Goal: Navigation & Orientation: Find specific page/section

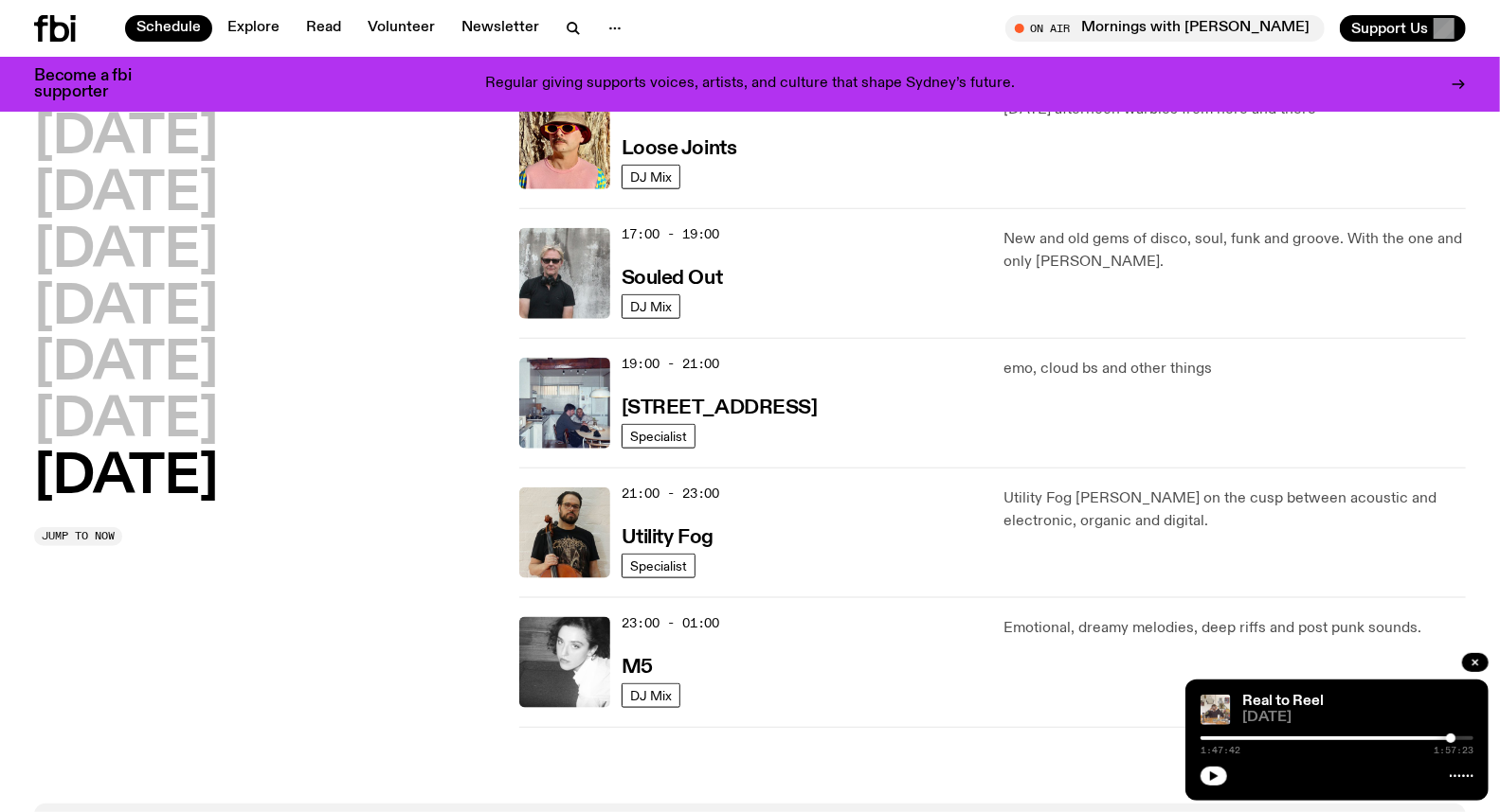
scroll to position [1104, 0]
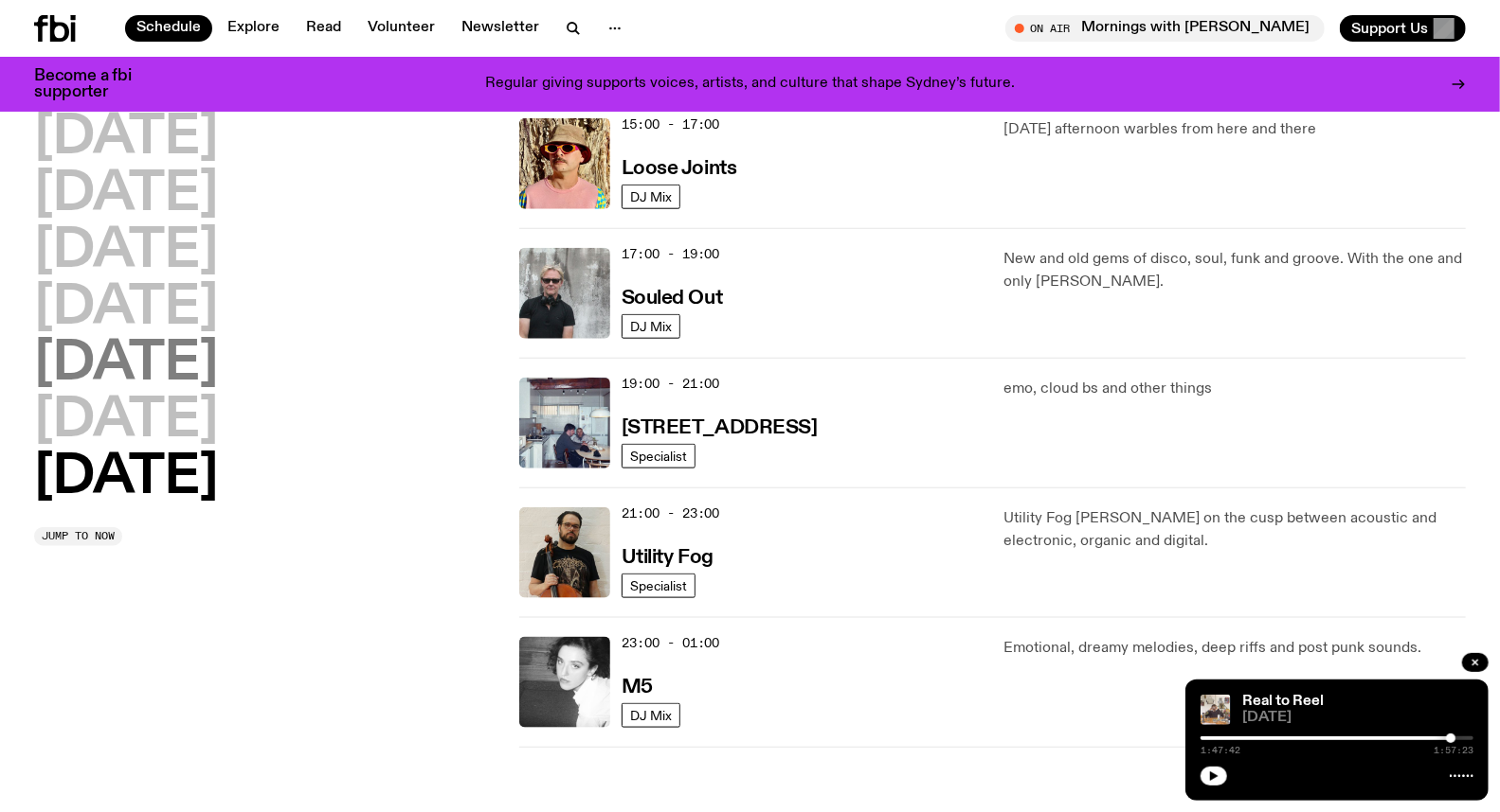
click at [134, 358] on h2 "[DATE]" at bounding box center [126, 364] width 184 height 53
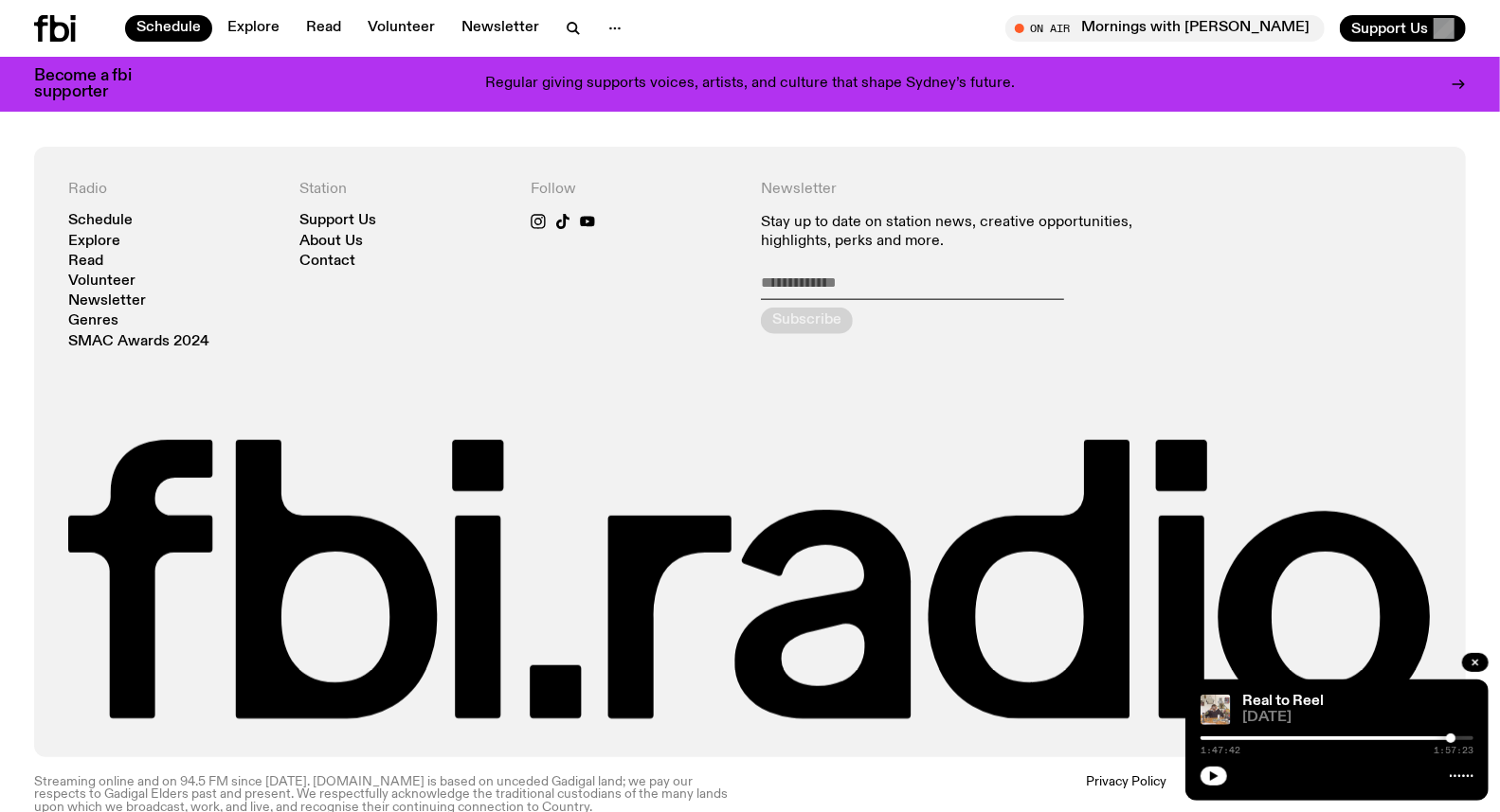
scroll to position [1298, 0]
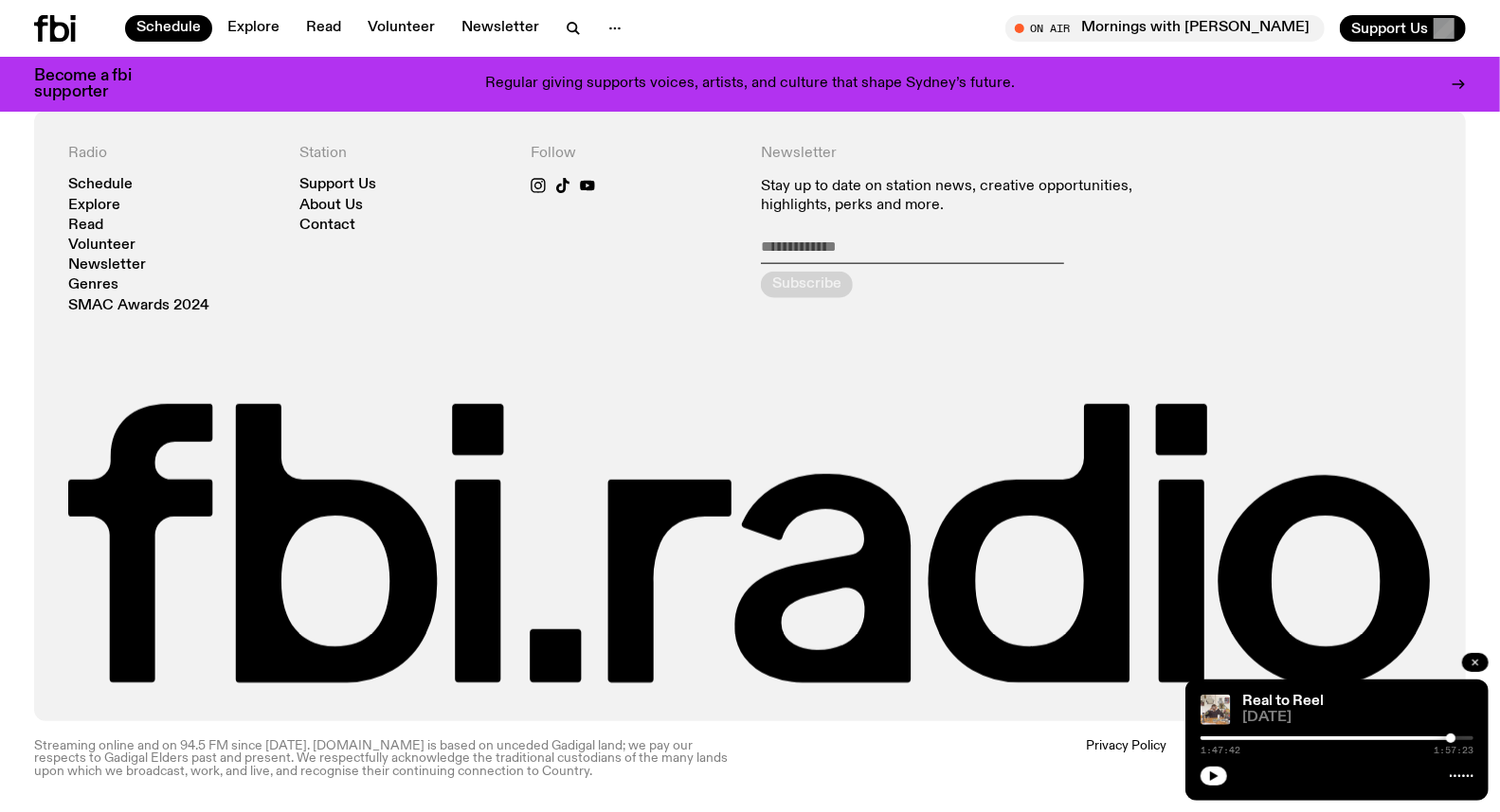
click at [1469, 658] on icon "button" at bounding box center [1474, 662] width 11 height 11
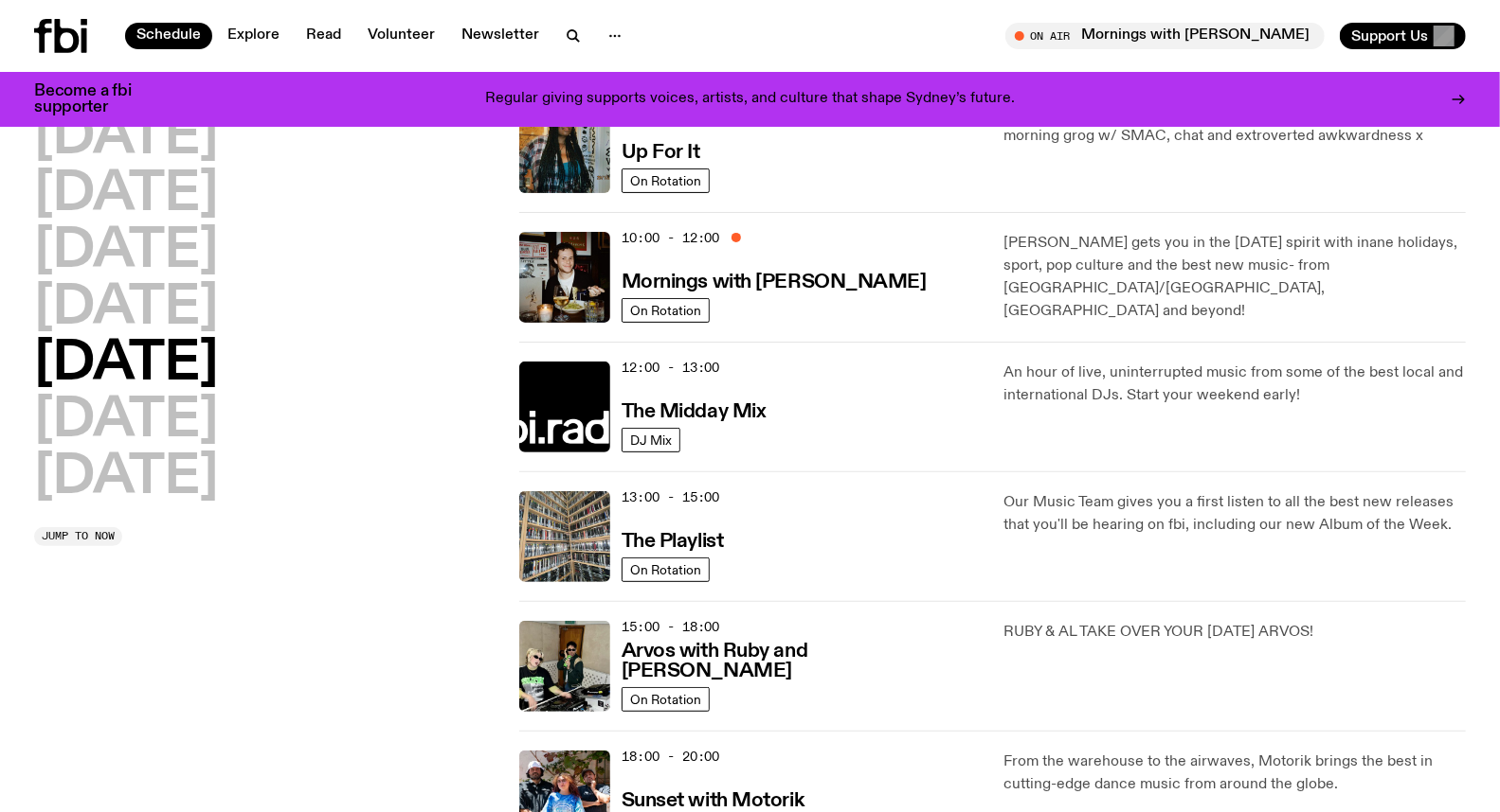
scroll to position [0, 0]
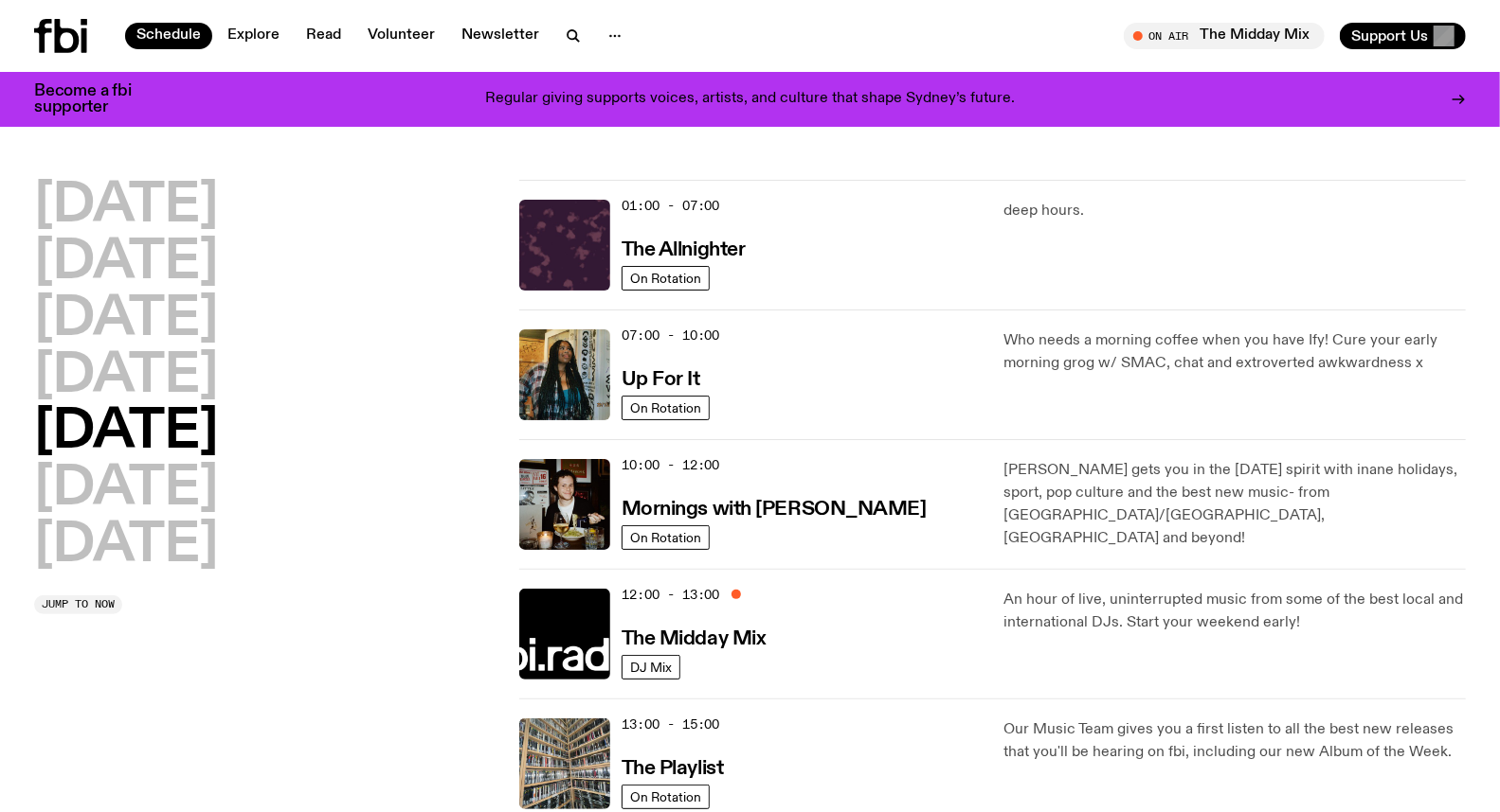
click at [83, 39] on icon at bounding box center [85, 40] width 6 height 25
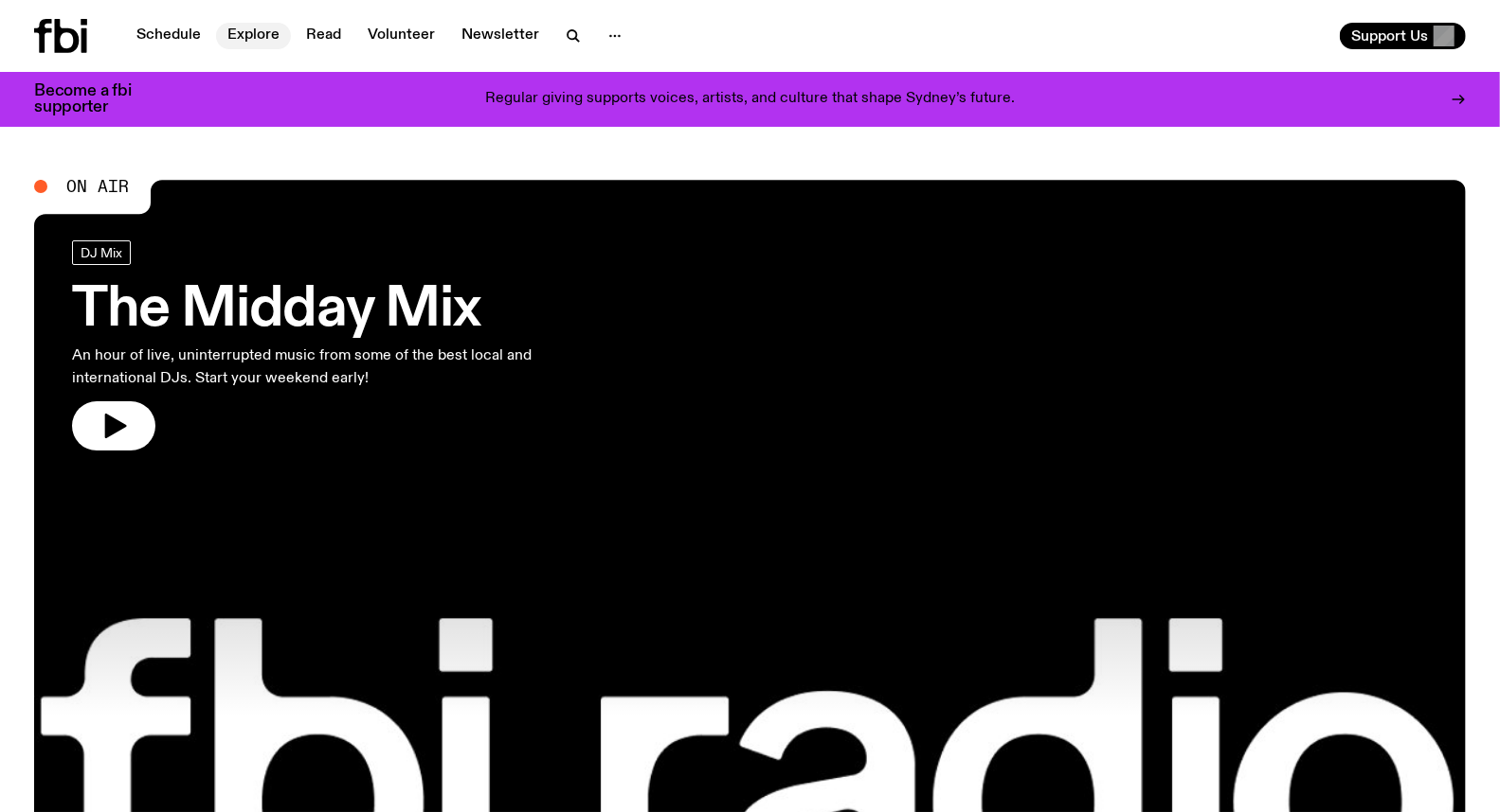
click at [250, 30] on link "Explore" at bounding box center [253, 36] width 75 height 27
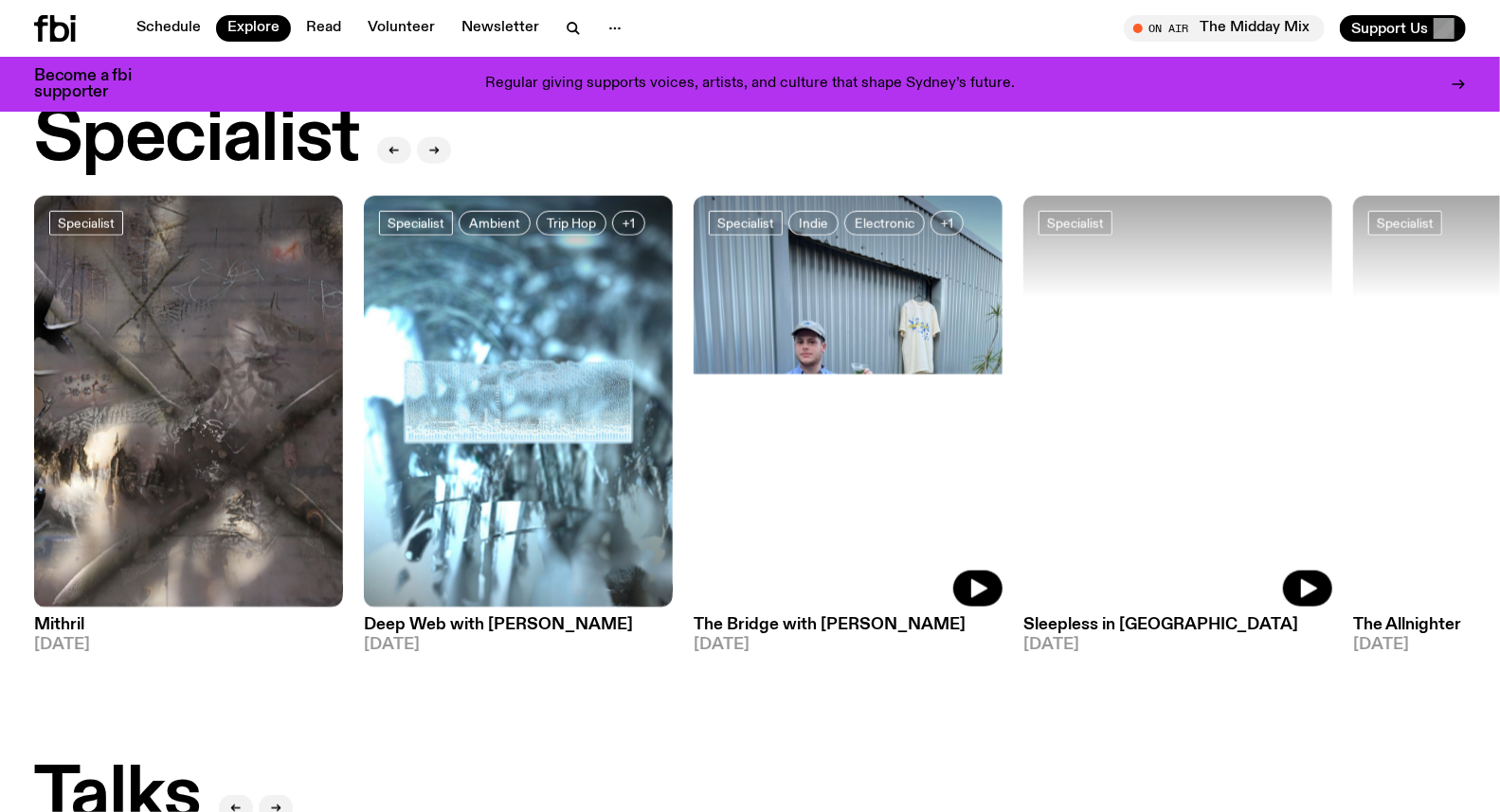
scroll to position [1367, 0]
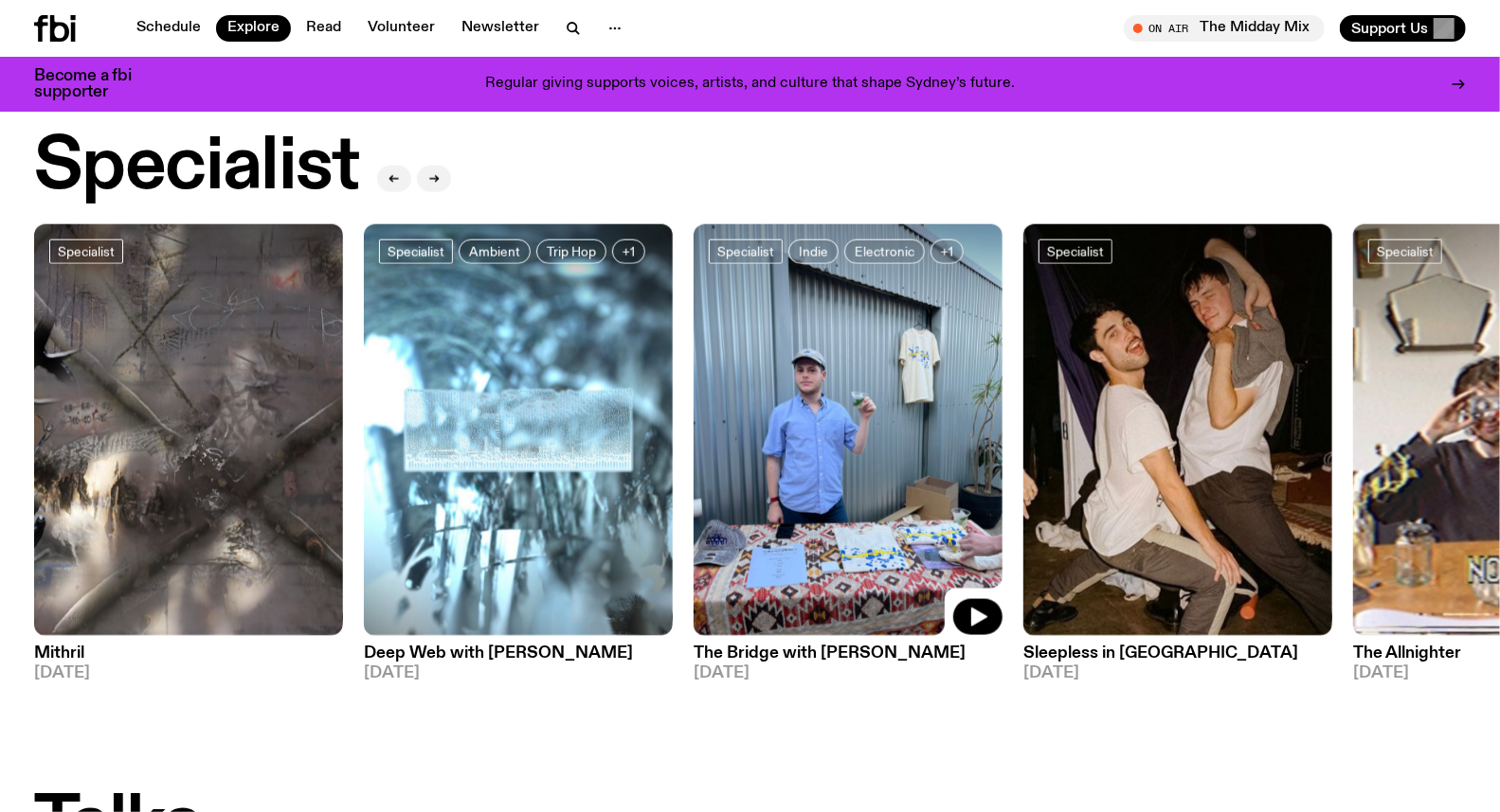
click at [936, 400] on img at bounding box center [847, 430] width 309 height 411
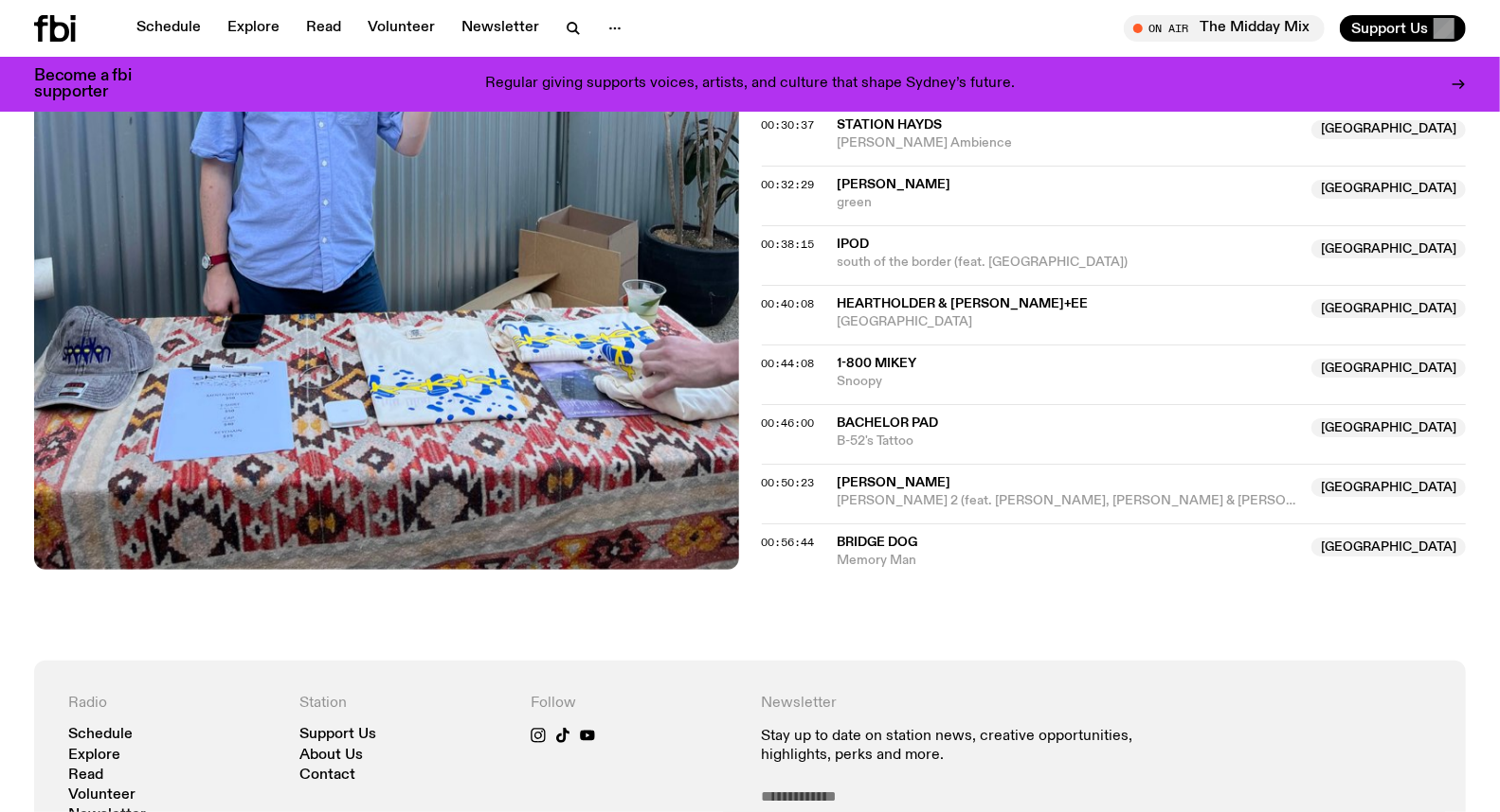
scroll to position [1156, 0]
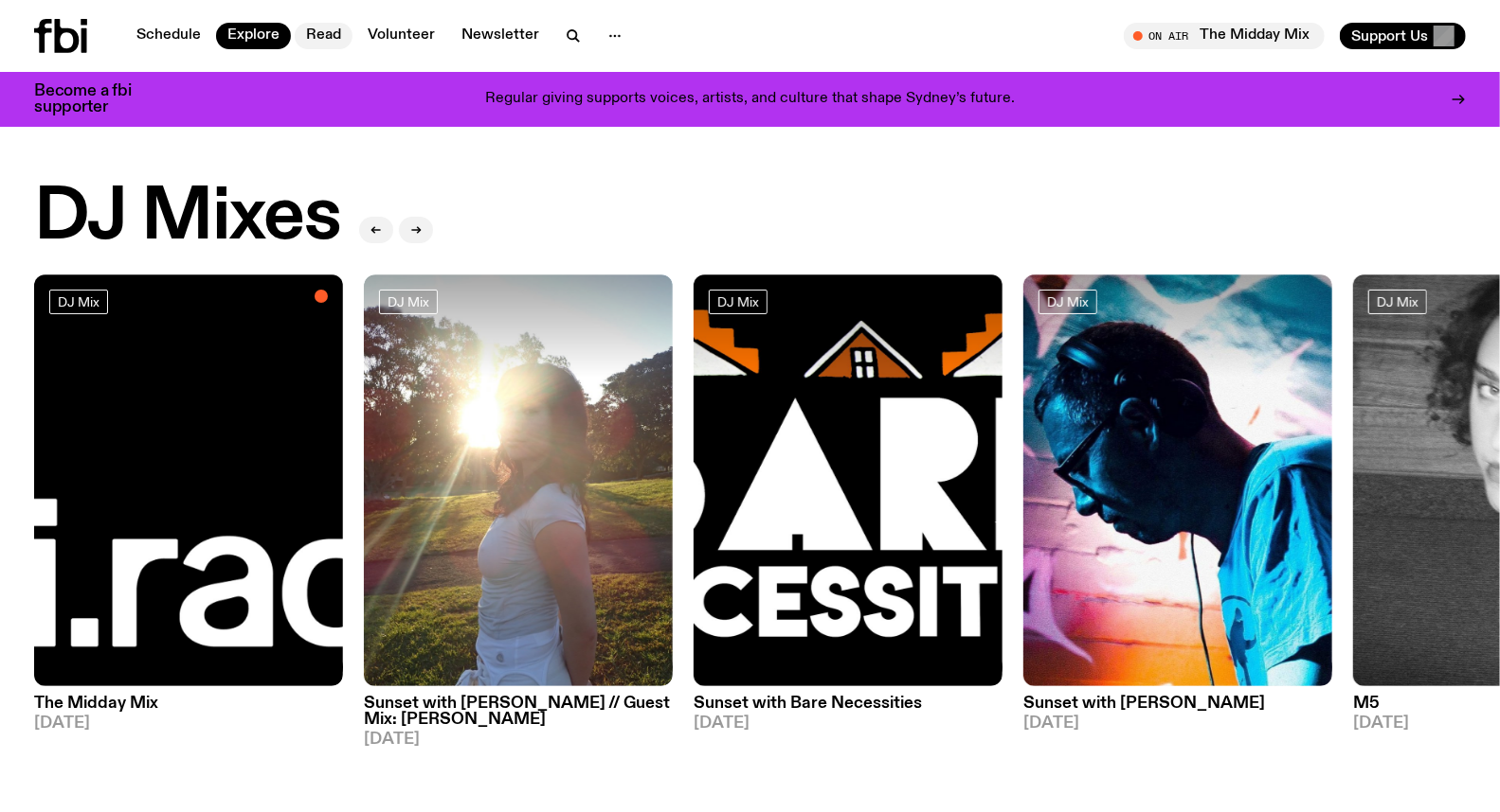
click at [329, 45] on link "Read" at bounding box center [324, 36] width 58 height 27
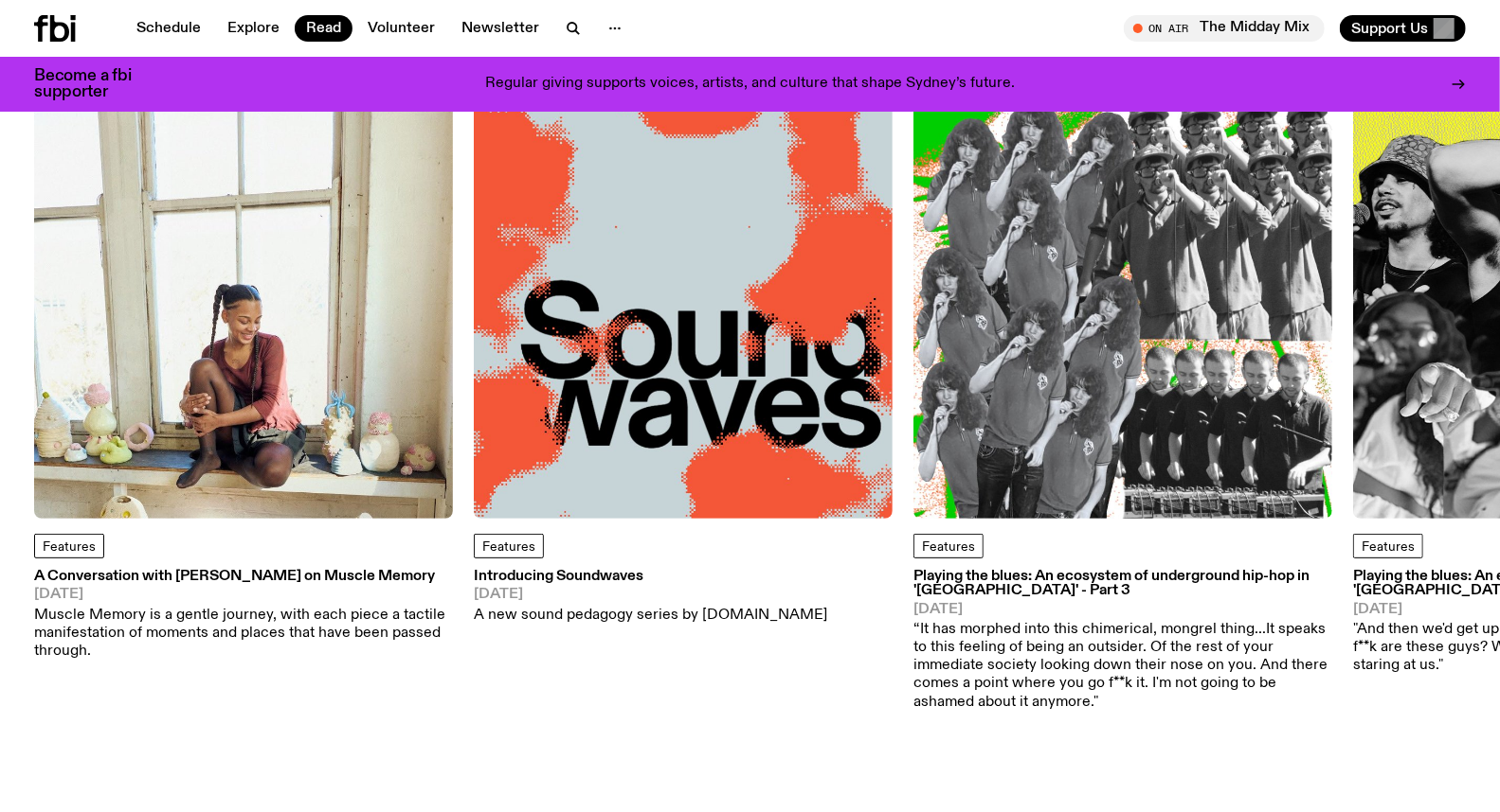
scroll to position [97, 0]
